Goal: Information Seeking & Learning: Find specific fact

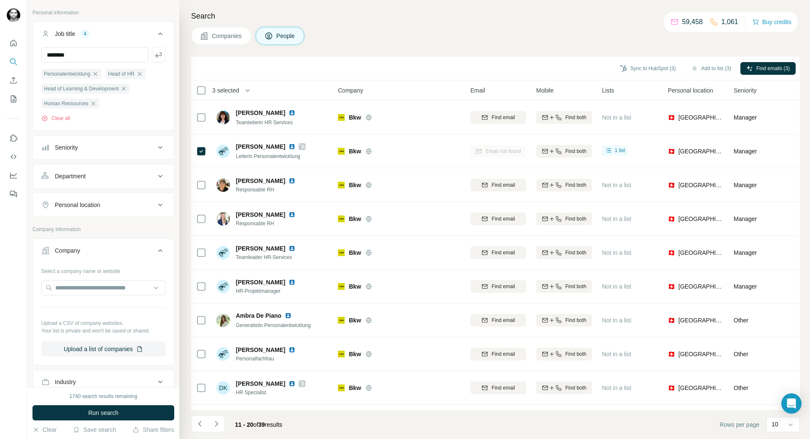
scroll to position [127, 0]
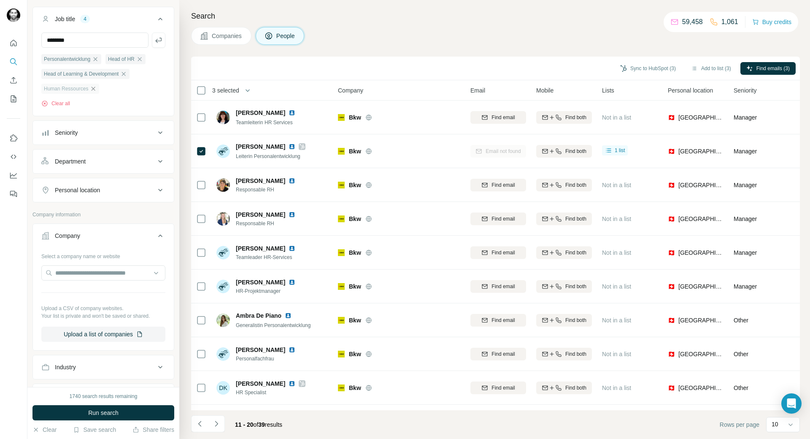
click at [94, 89] on icon "button" at bounding box center [93, 88] width 7 height 7
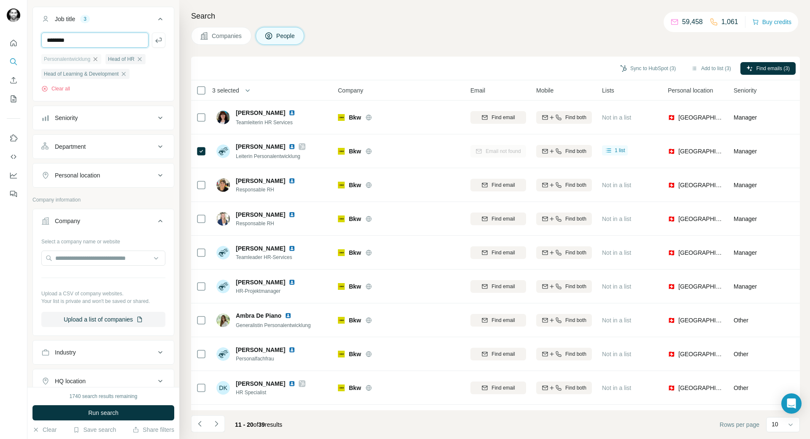
drag, startPoint x: 101, startPoint y: 41, endPoint x: -1, endPoint y: 29, distance: 102.5
click at [0, 29] on html "New search Hide Company lookalikes Find companies similar to one you've success…" at bounding box center [405, 219] width 810 height 439
type input "**********"
click at [155, 41] on icon "button" at bounding box center [158, 40] width 6 height 5
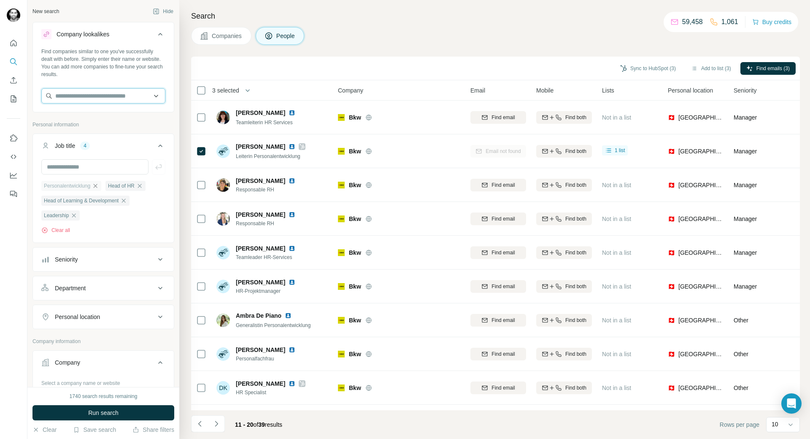
click at [108, 95] on input "text" at bounding box center [103, 95] width 124 height 15
click at [145, 97] on input "text" at bounding box center [103, 95] width 124 height 15
click at [108, 99] on input "text" at bounding box center [103, 95] width 124 height 15
paste input "**********"
type input "**********"
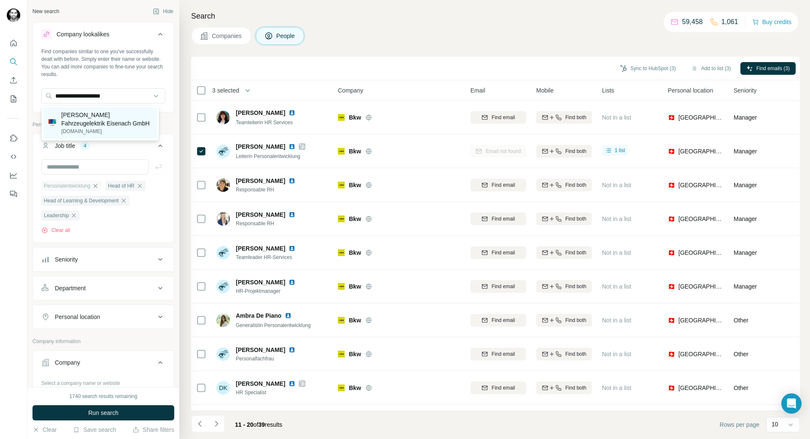
click at [114, 119] on p "[PERSON_NAME] Fahrzeugelektrik Eisenach GmbH" at bounding box center [106, 119] width 91 height 17
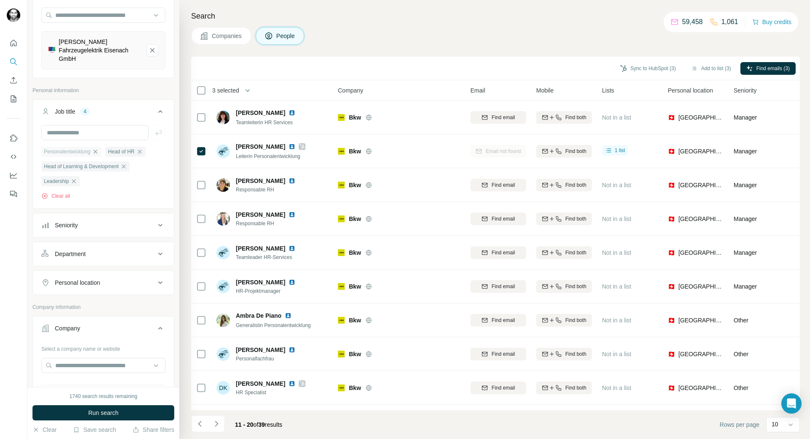
scroll to position [127, 0]
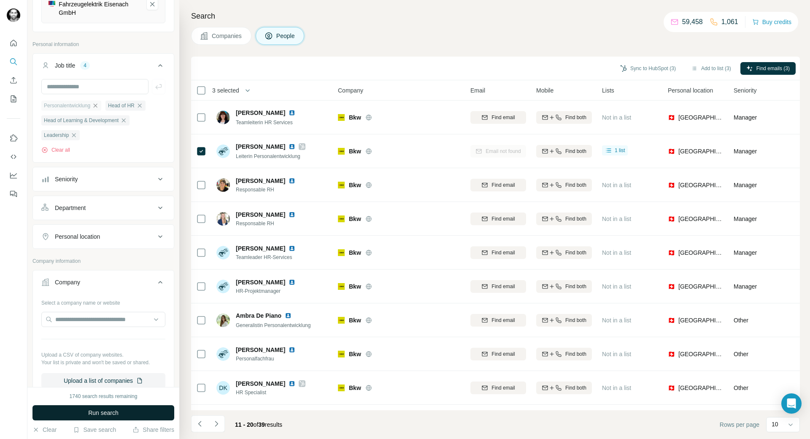
click at [102, 412] on span "Run search" at bounding box center [103, 412] width 30 height 8
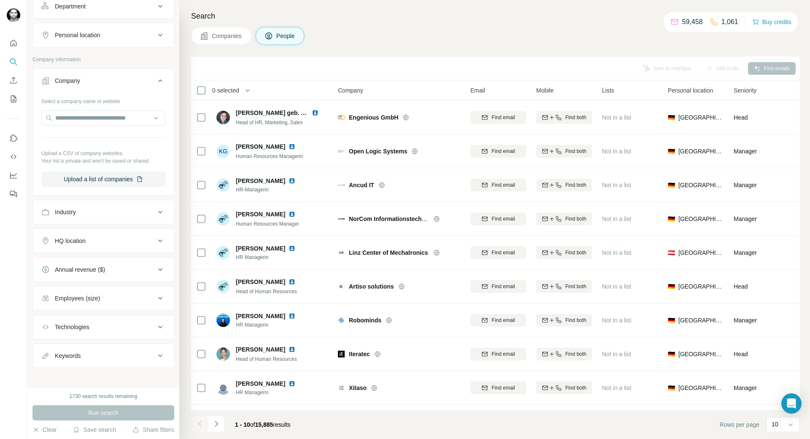
scroll to position [334, 0]
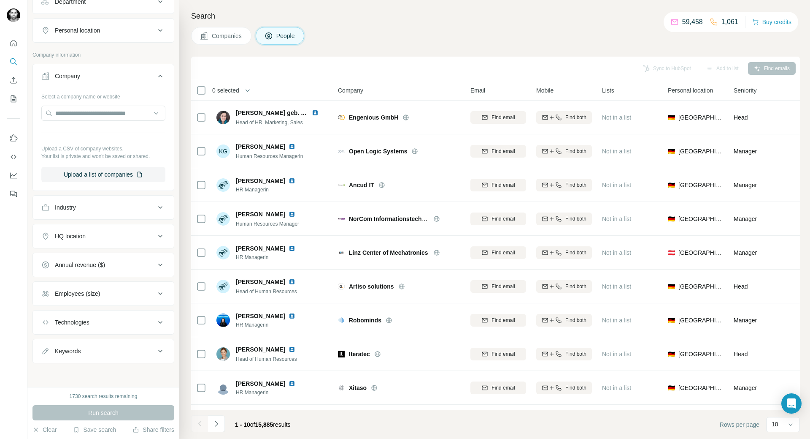
click at [138, 291] on div "Employees (size)" at bounding box center [98, 293] width 114 height 8
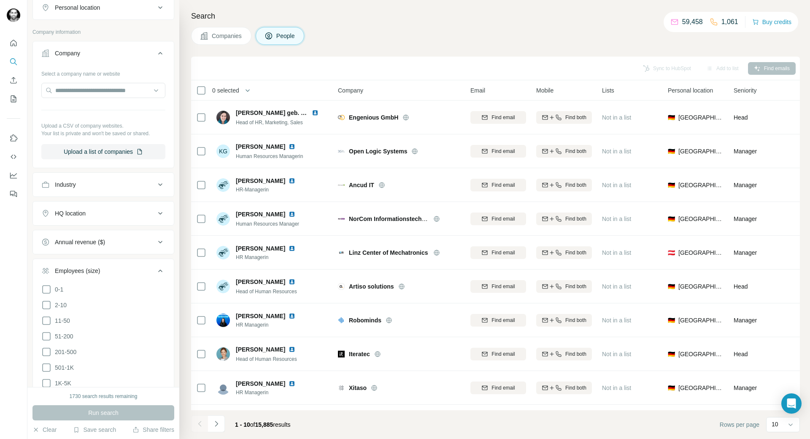
scroll to position [376, 0]
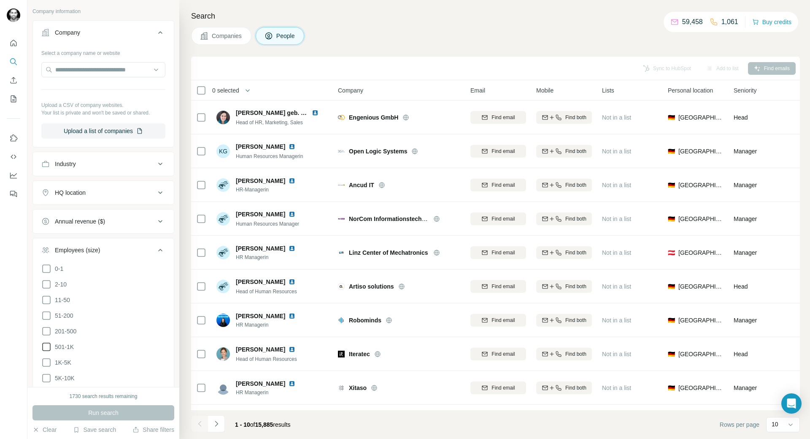
click at [48, 347] on icon at bounding box center [46, 346] width 10 height 10
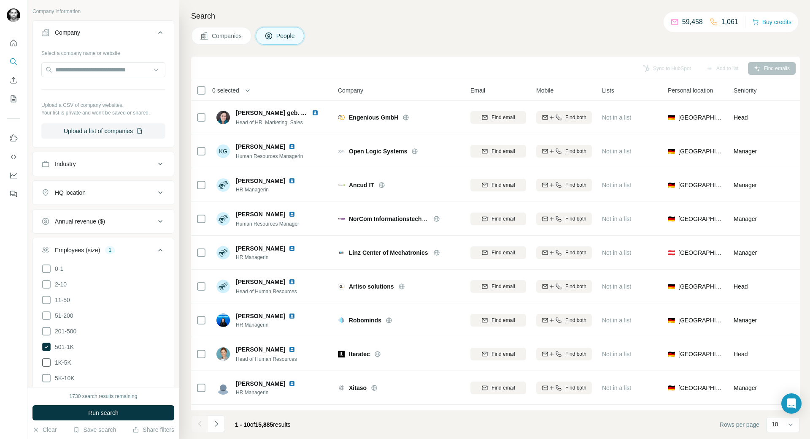
click at [46, 362] on icon at bounding box center [46, 362] width 10 height 10
click at [45, 373] on icon at bounding box center [46, 378] width 10 height 10
drag, startPoint x: 84, startPoint y: 410, endPoint x: 85, endPoint y: 405, distance: 5.2
click at [84, 410] on button "Run search" at bounding box center [103, 412] width 142 height 15
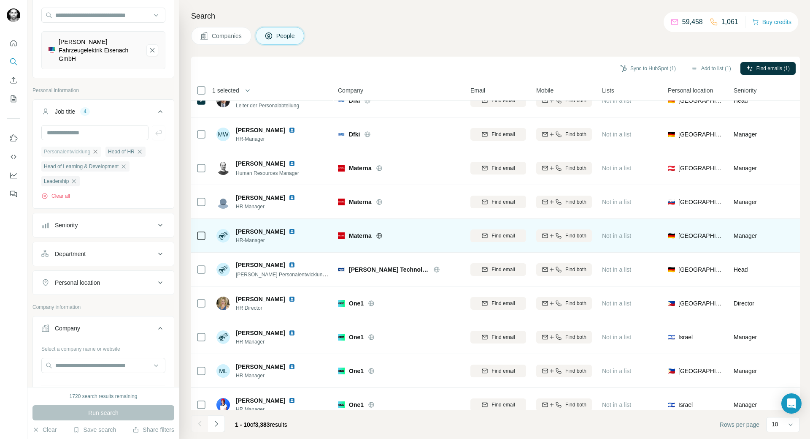
scroll to position [32, 0]
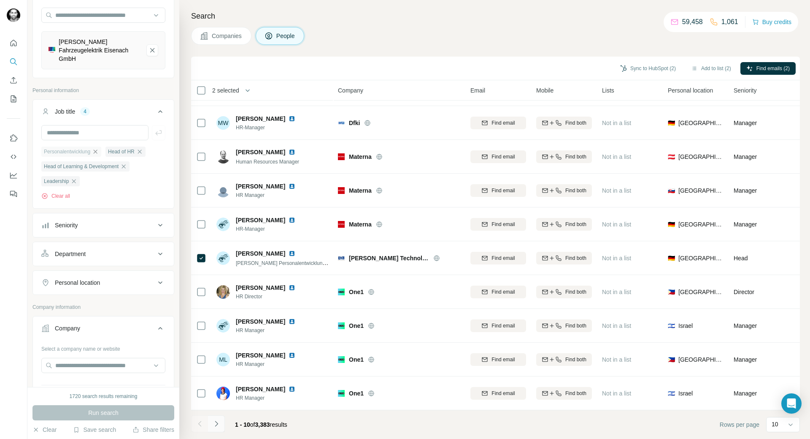
click at [217, 423] on icon "Navigate to next page" at bounding box center [216, 423] width 8 height 8
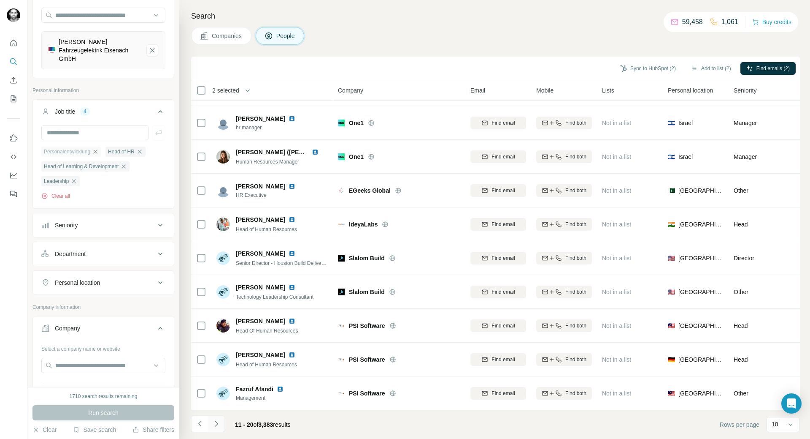
click at [214, 424] on icon "Navigate to next page" at bounding box center [216, 423] width 8 height 8
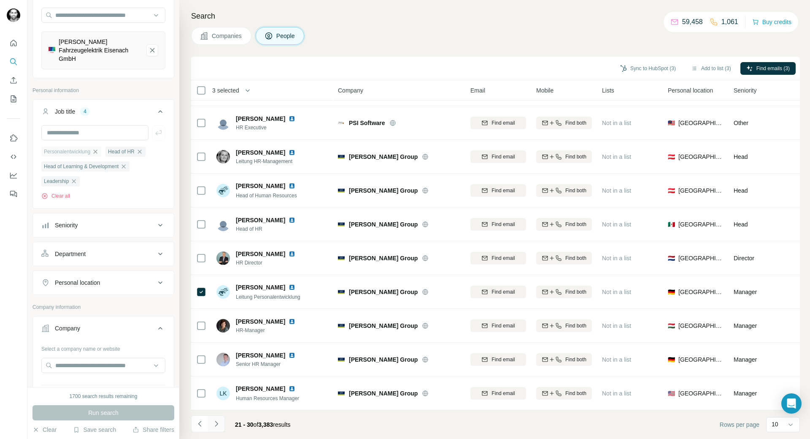
click at [219, 425] on icon "Navigate to next page" at bounding box center [216, 423] width 8 height 8
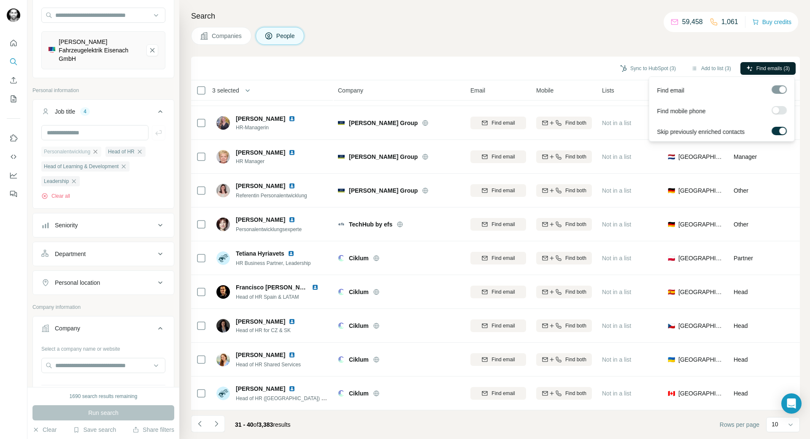
click at [756, 68] on button "Find emails (3)" at bounding box center [768, 68] width 55 height 13
